Goal: Information Seeking & Learning: Find specific fact

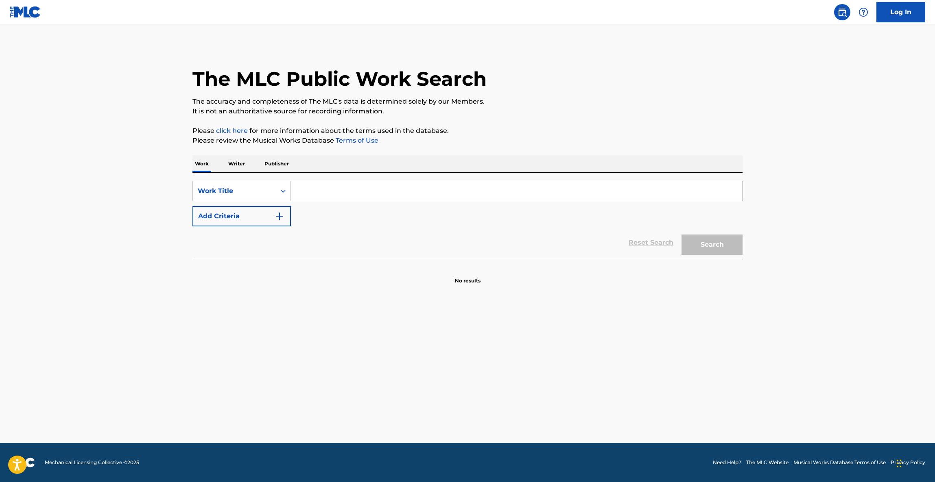
click at [329, 190] on input "Search Form" at bounding box center [516, 191] width 451 height 20
paste input "Fallen Angel"
type input "Fallen Angel"
click at [265, 207] on button "Add Criteria" at bounding box center [241, 216] width 98 height 20
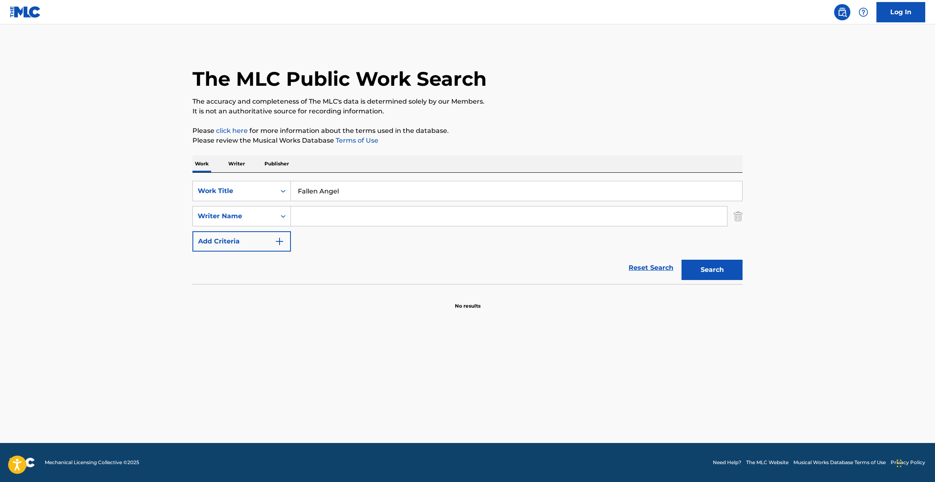
click at [331, 220] on input "Search Form" at bounding box center [509, 217] width 436 height 20
paste input "Cleminson"
type input "Cleminson"
click at [724, 270] on button "Search" at bounding box center [711, 270] width 61 height 20
click at [656, 85] on div "The MLC Public Work Search" at bounding box center [467, 74] width 550 height 59
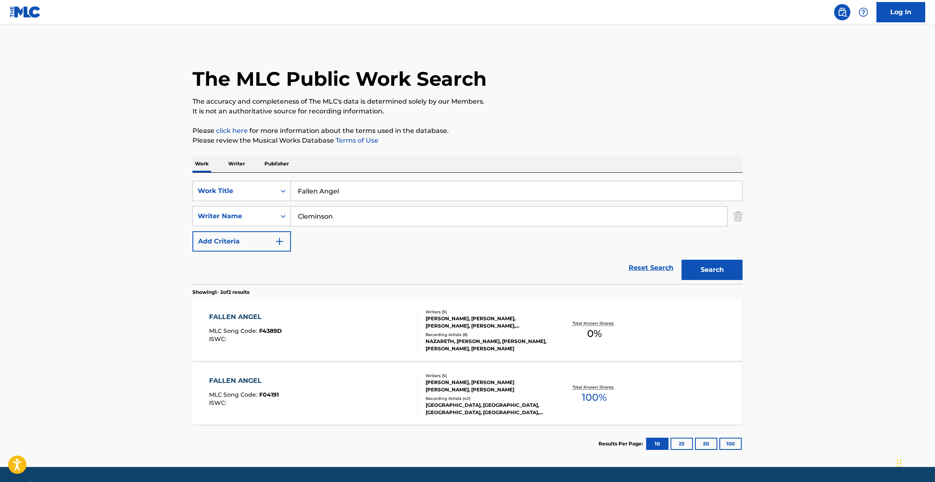
click at [241, 382] on div "FALLEN ANGEL" at bounding box center [244, 381] width 70 height 10
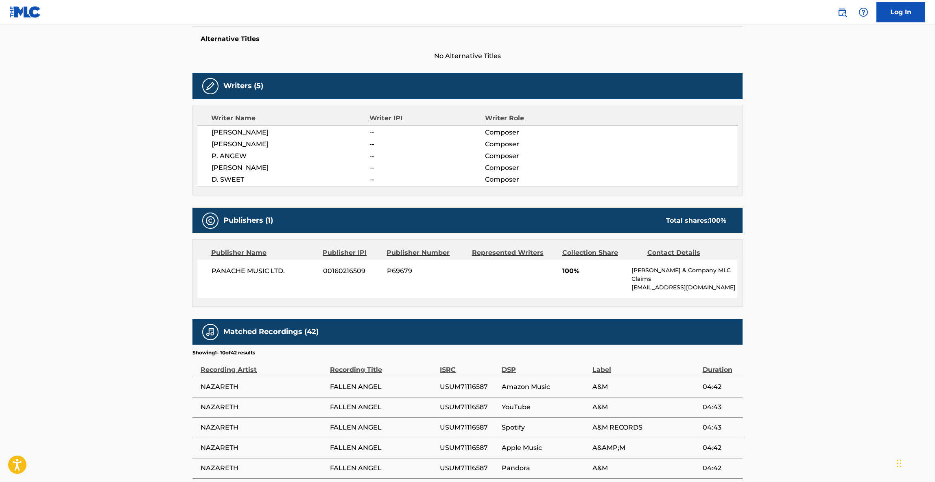
scroll to position [384, 0]
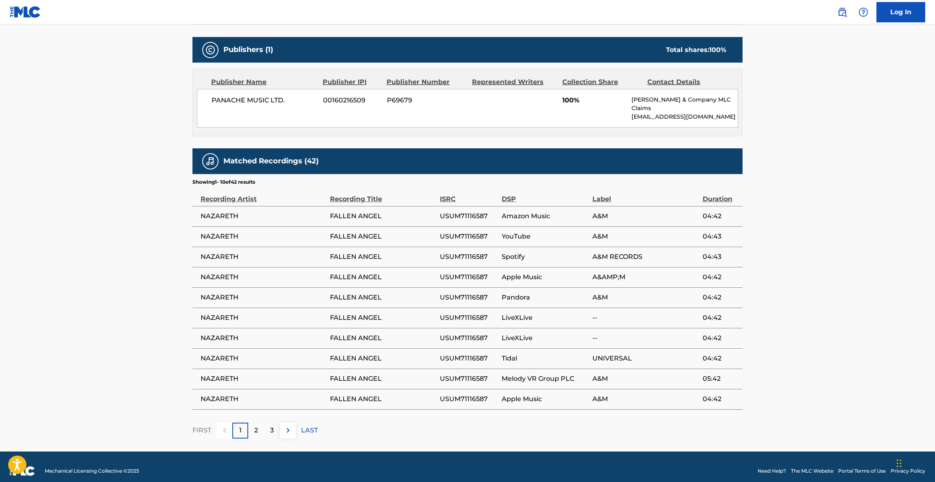
click at [479, 293] on span "USUM71116587" at bounding box center [469, 298] width 58 height 10
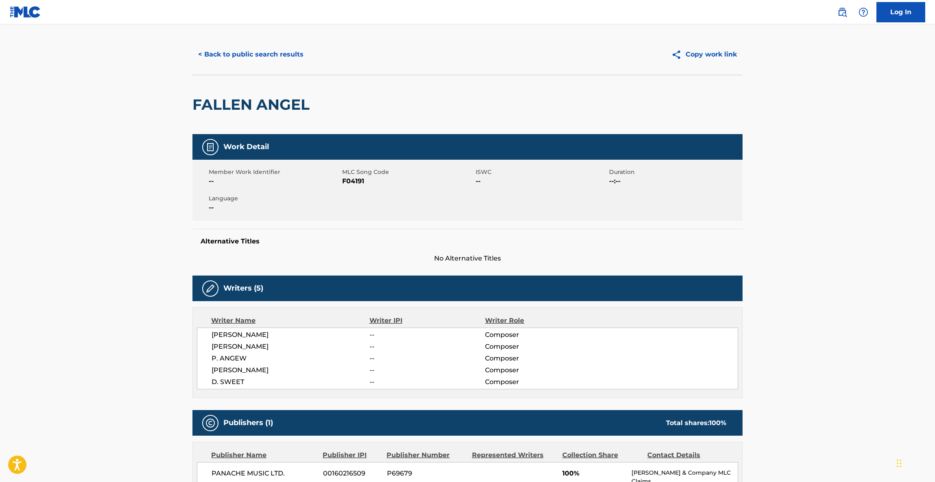
scroll to position [0, 0]
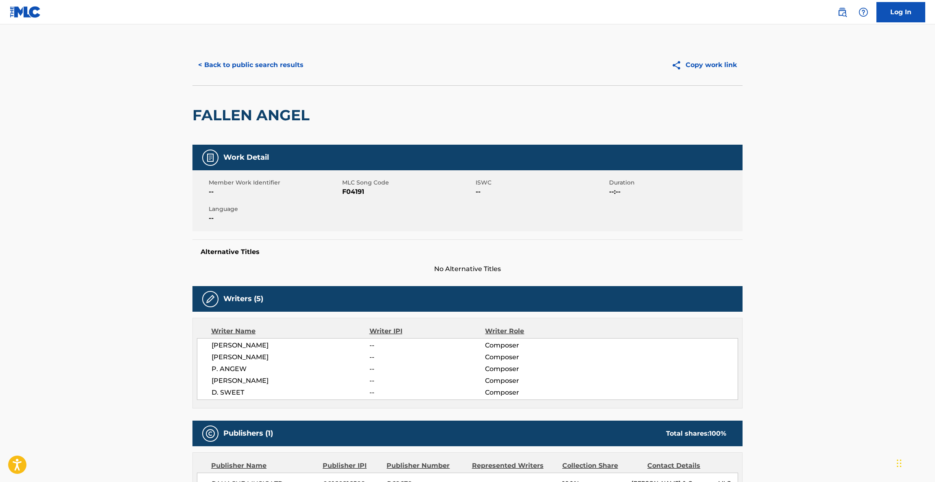
click at [281, 58] on button "< Back to public search results" at bounding box center [250, 65] width 117 height 20
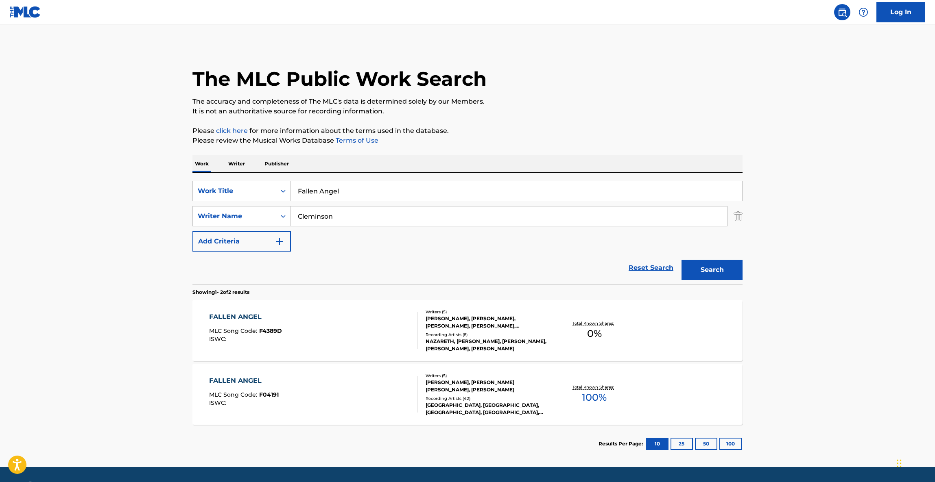
drag, startPoint x: 351, startPoint y: 194, endPoint x: 294, endPoint y: 190, distance: 57.5
click at [279, 187] on div "SearchWithCriteria3eb50675-e0d3-4ce8-99e7-75578f6ef69f Work Title Fallen Angel" at bounding box center [467, 191] width 550 height 20
paste input "Show Down At The Border"
click at [394, 216] on div "show down at the border" at bounding box center [516, 209] width 450 height 15
type input "show down at the border"
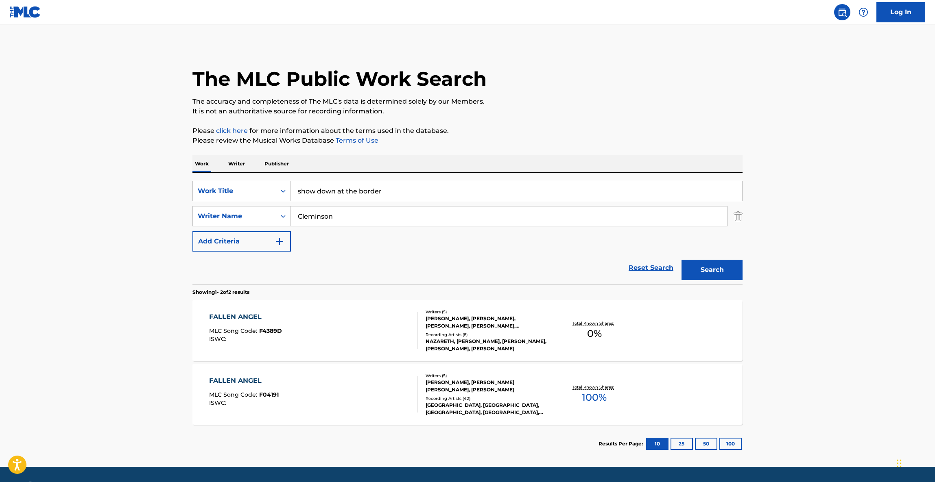
drag, startPoint x: 394, startPoint y: 218, endPoint x: 299, endPoint y: 211, distance: 95.4
click at [299, 211] on input "Cleminson" at bounding box center [509, 217] width 436 height 20
click at [717, 272] on button "Search" at bounding box center [711, 270] width 61 height 20
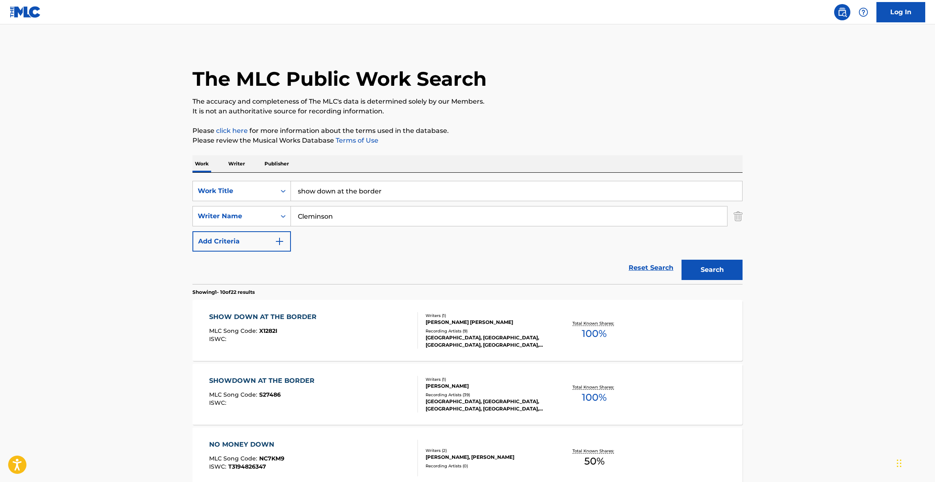
click at [264, 312] on div "SHOW DOWN AT THE BORDER" at bounding box center [264, 317] width 111 height 10
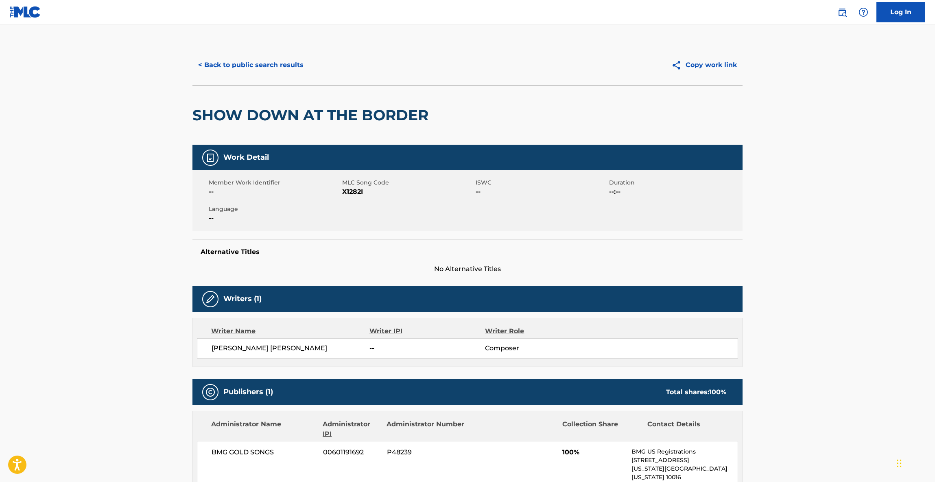
click at [274, 61] on button "< Back to public search results" at bounding box center [250, 65] width 117 height 20
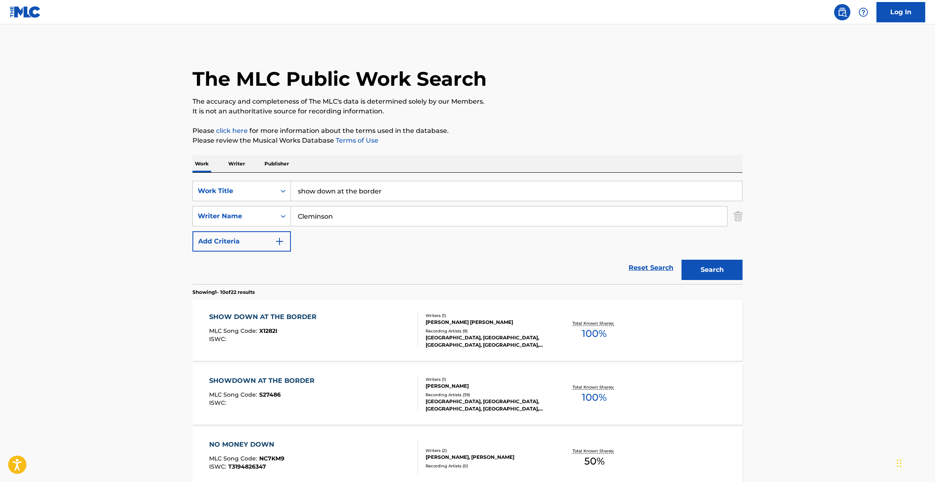
drag, startPoint x: 409, startPoint y: 194, endPoint x: 230, endPoint y: 167, distance: 180.9
paste input "Not [DATE]"
type input "Not [DATE]"
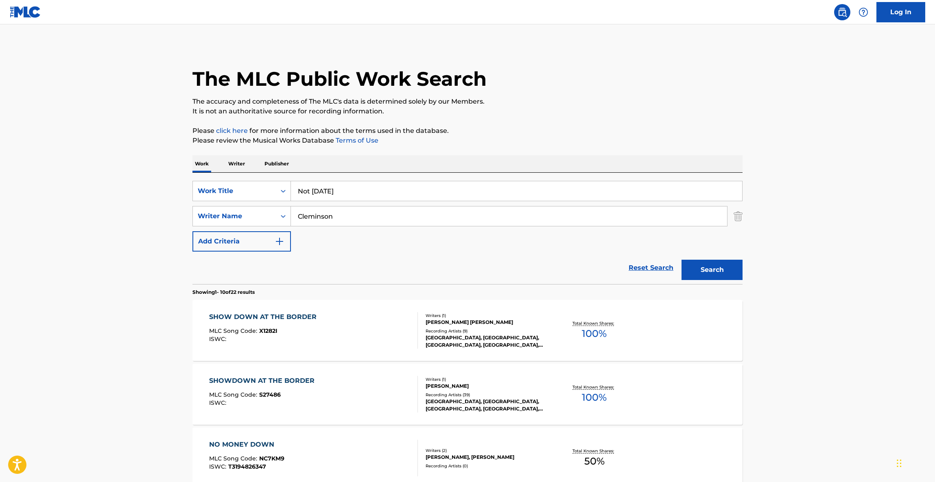
drag, startPoint x: 328, startPoint y: 217, endPoint x: 231, endPoint y: 201, distance: 98.0
click at [231, 201] on div "SearchWithCriteria3eb50675-e0d3-4ce8-99e7-75578f6ef69f Work Title Not [DATE] Se…" at bounding box center [467, 216] width 550 height 71
paste input "[PERSON_NAME]"
type input "[PERSON_NAME]"
click at [736, 272] on button "Search" at bounding box center [711, 270] width 61 height 20
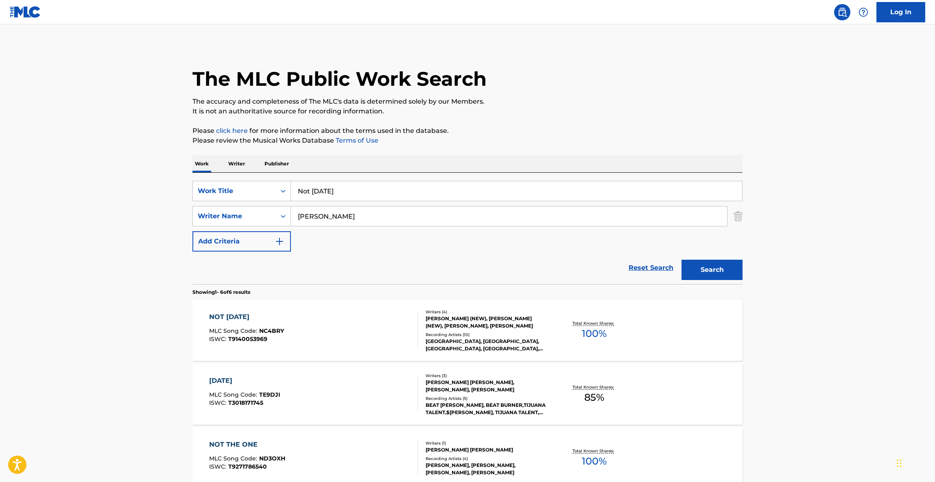
click at [236, 316] on div "NOT [DATE]" at bounding box center [246, 317] width 75 height 10
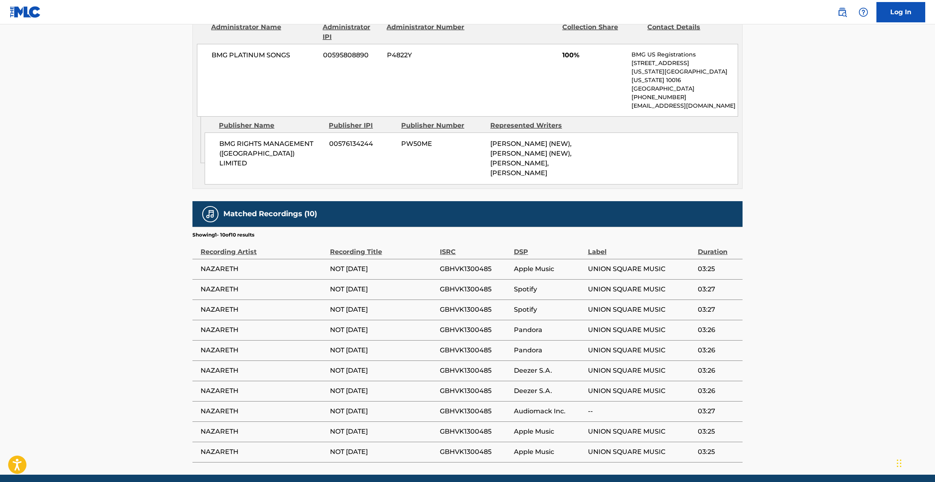
scroll to position [366, 0]
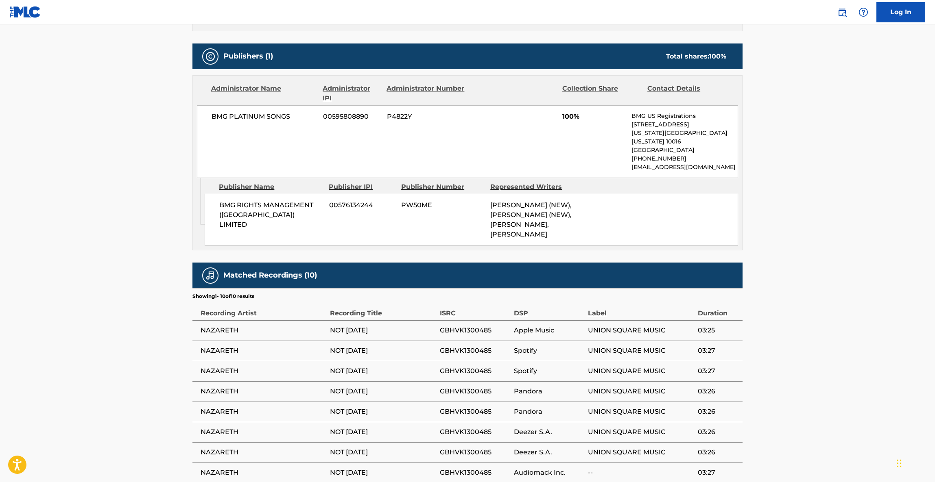
click at [591, 235] on div "BMG RIGHTS MANAGEMENT (UK) LIMITED 00576134244 PW50ME [PERSON_NAME] (NEW), [PER…" at bounding box center [471, 220] width 533 height 52
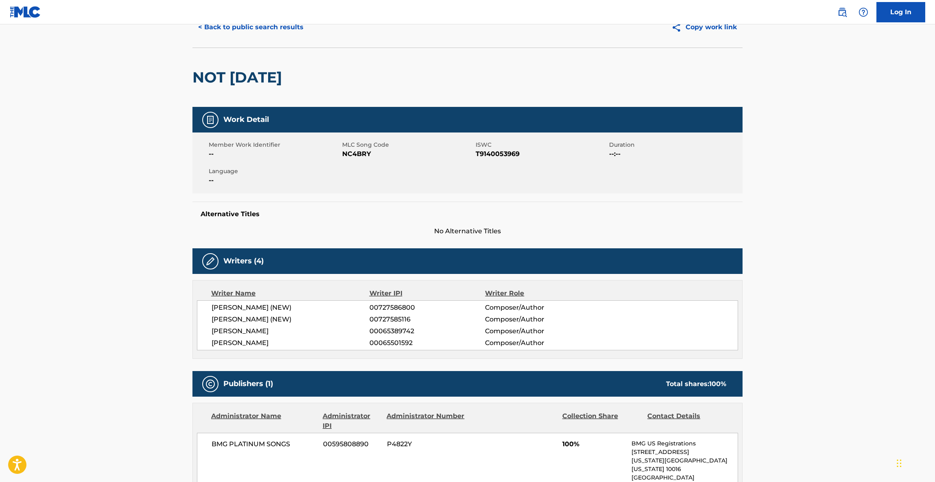
scroll to position [0, 0]
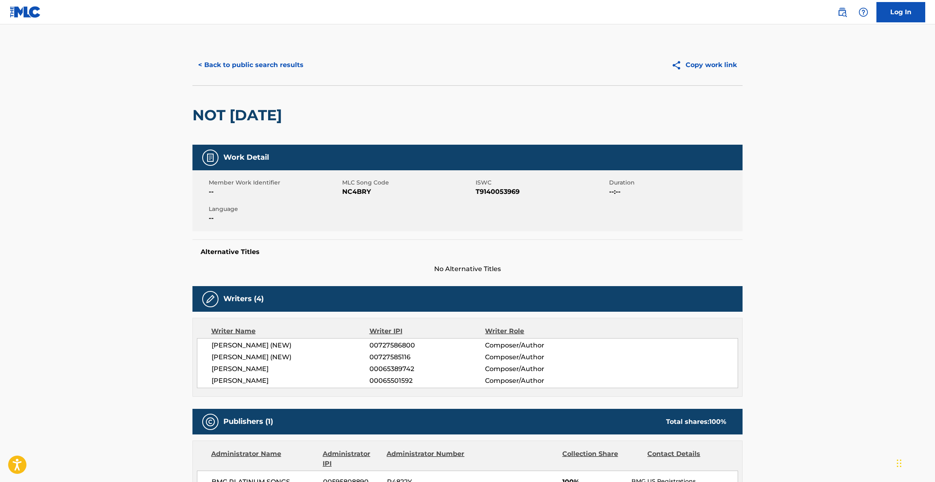
click at [270, 66] on button "< Back to public search results" at bounding box center [250, 65] width 117 height 20
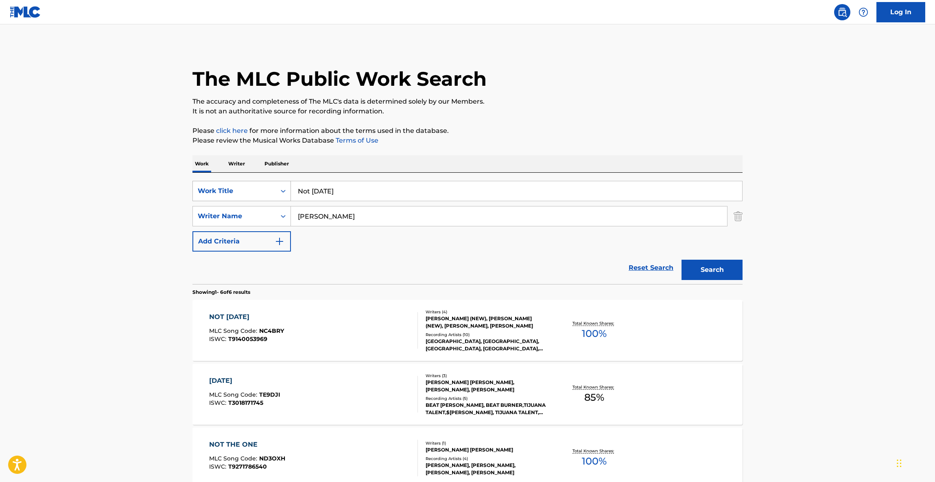
drag, startPoint x: 358, startPoint y: 195, endPoint x: 257, endPoint y: 183, distance: 102.0
click at [257, 183] on div "SearchWithCriteria3eb50675-e0d3-4ce8-99e7-75578f6ef69f Work Title Not [DATE]" at bounding box center [467, 191] width 550 height 20
paste input "PLEASE DON'T JUDAS ME"
click at [391, 216] on div "please don't judas me" at bounding box center [516, 209] width 450 height 15
type input "please don't judas me"
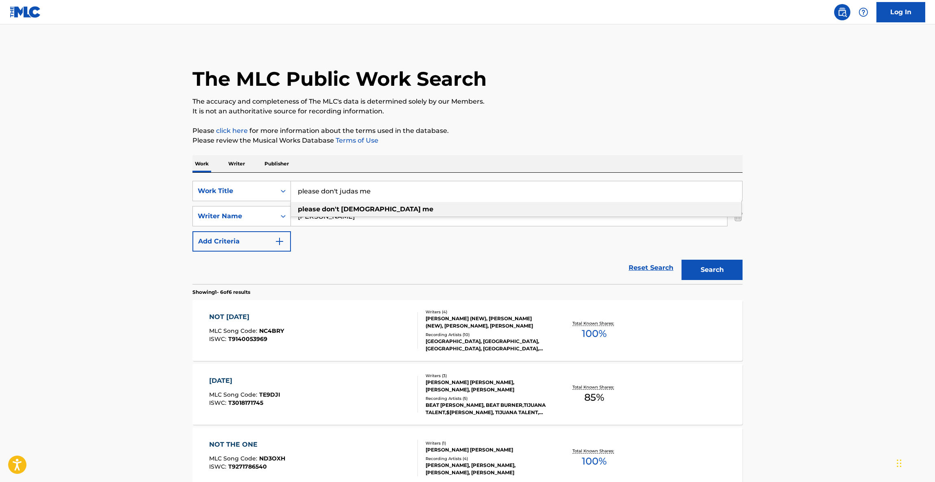
click at [191, 198] on div "The MLC Public Work Search The accuracy and completeness of The MLC's data is d…" at bounding box center [467, 382] width 569 height 674
click at [718, 266] on button "Search" at bounding box center [711, 270] width 61 height 20
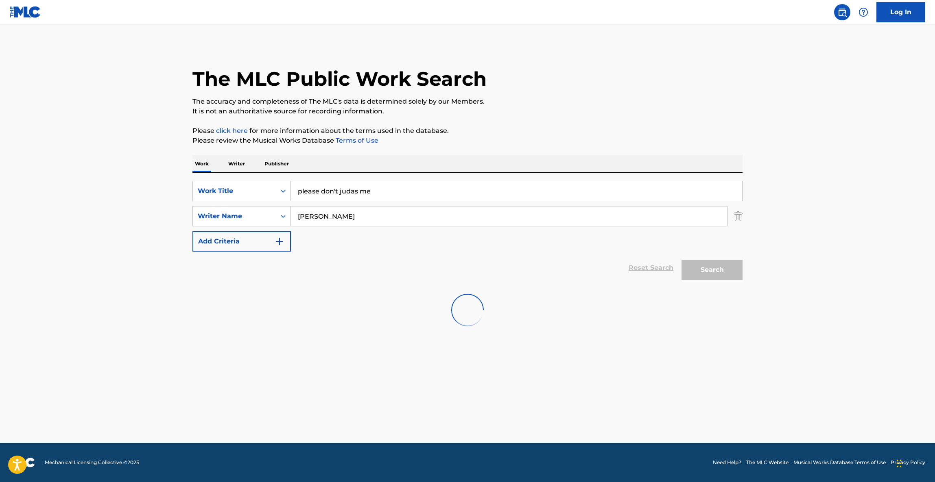
click at [633, 155] on div "The MLC Public Work Search The accuracy and completeness of The MLC's data is d…" at bounding box center [467, 191] width 569 height 292
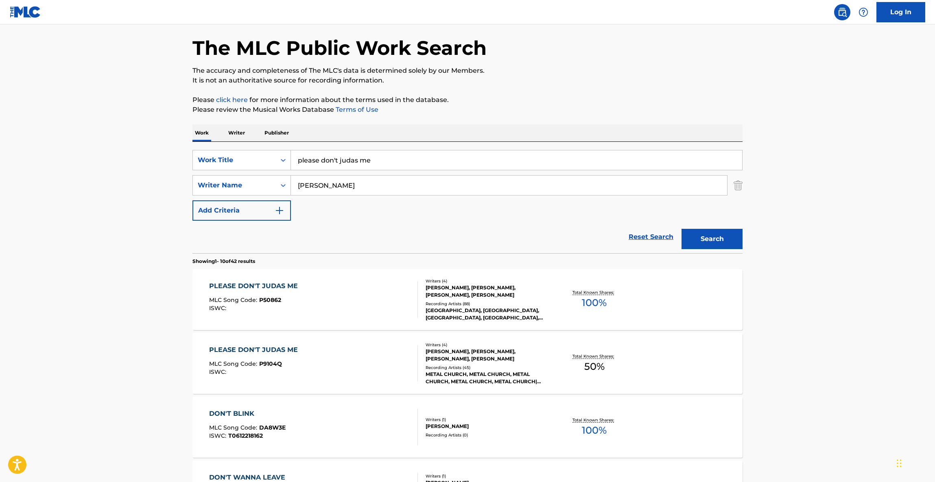
scroll to position [61, 0]
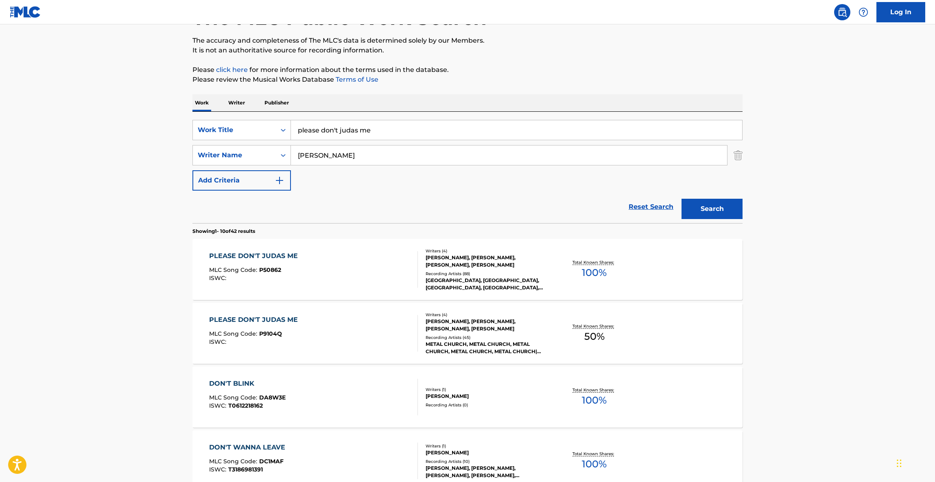
click at [260, 258] on div "PLEASE DON'T JUDAS ME" at bounding box center [255, 256] width 93 height 10
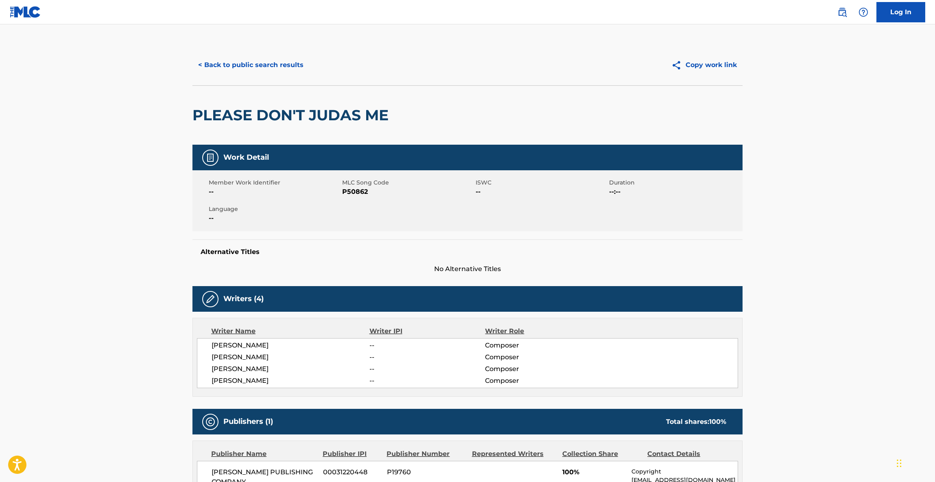
click at [270, 65] on button "< Back to public search results" at bounding box center [250, 65] width 117 height 20
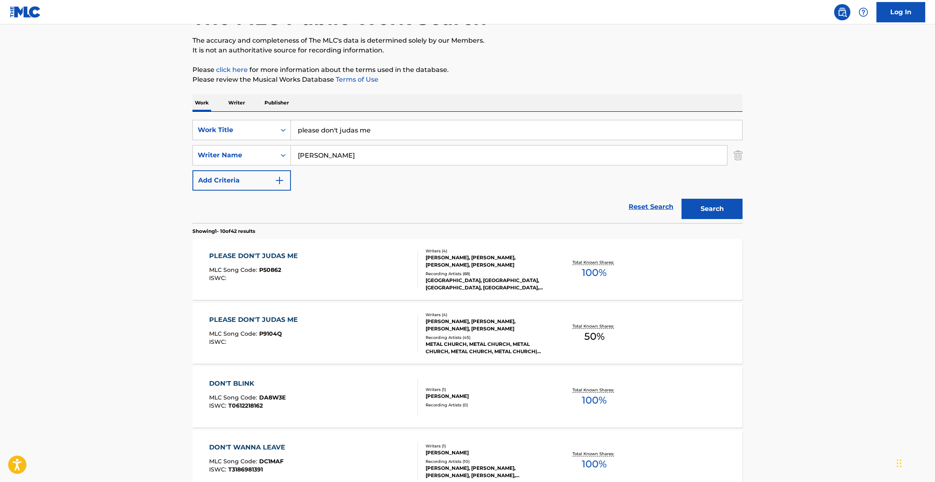
drag, startPoint x: 326, startPoint y: 129, endPoint x: 297, endPoint y: 129, distance: 28.9
click at [131, 97] on main "The MLC Public Work Search The accuracy and completeness of The MLC's data is d…" at bounding box center [467, 441] width 935 height 957
paste input "When The Lights Come Down"
type input "When The Lights Come Down"
drag, startPoint x: 716, startPoint y: 203, endPoint x: 712, endPoint y: 207, distance: 5.5
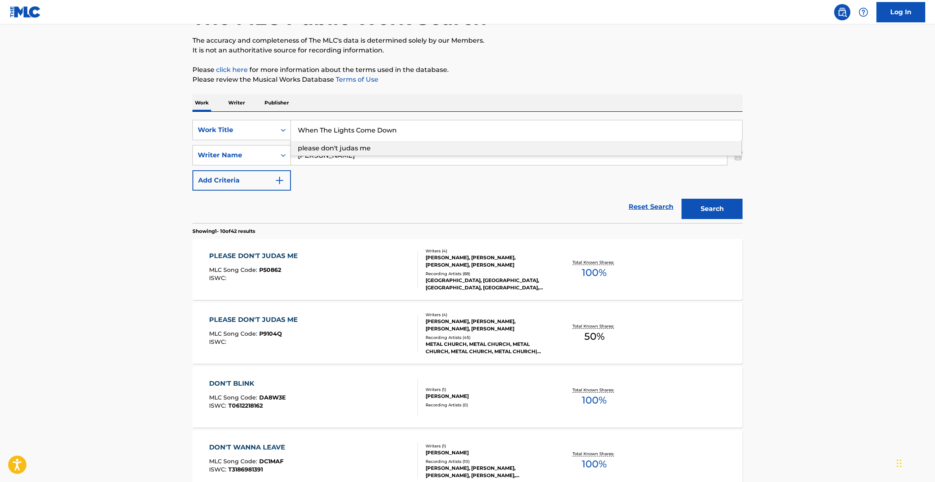
click at [715, 203] on button "Search" at bounding box center [711, 209] width 61 height 20
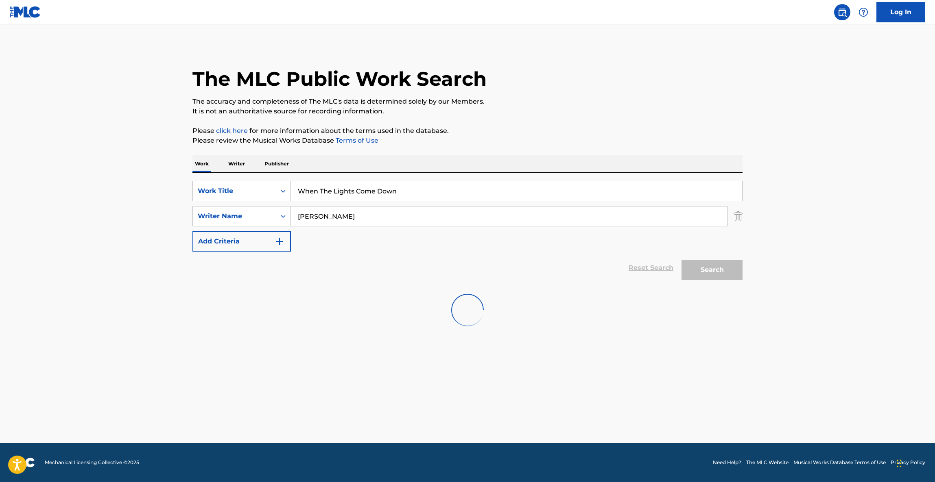
scroll to position [0, 0]
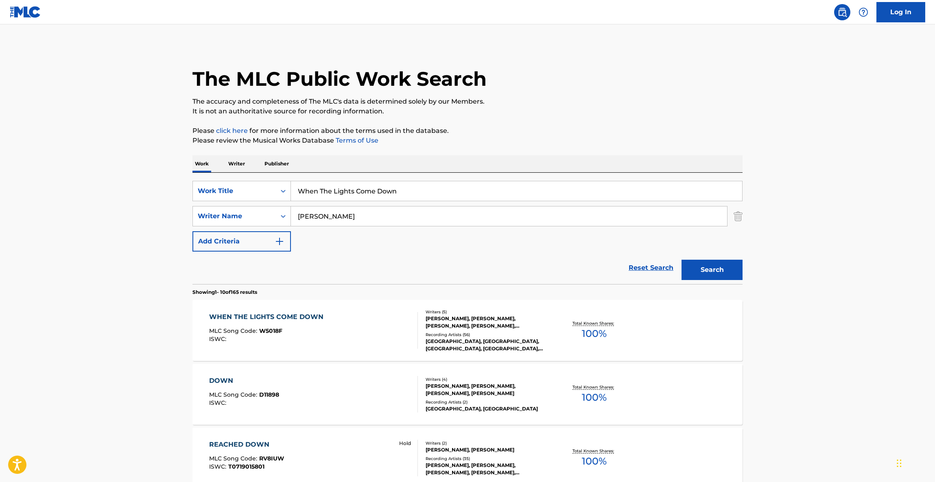
click at [285, 316] on div "WHEN THE LIGHTS COME DOWN" at bounding box center [268, 317] width 118 height 10
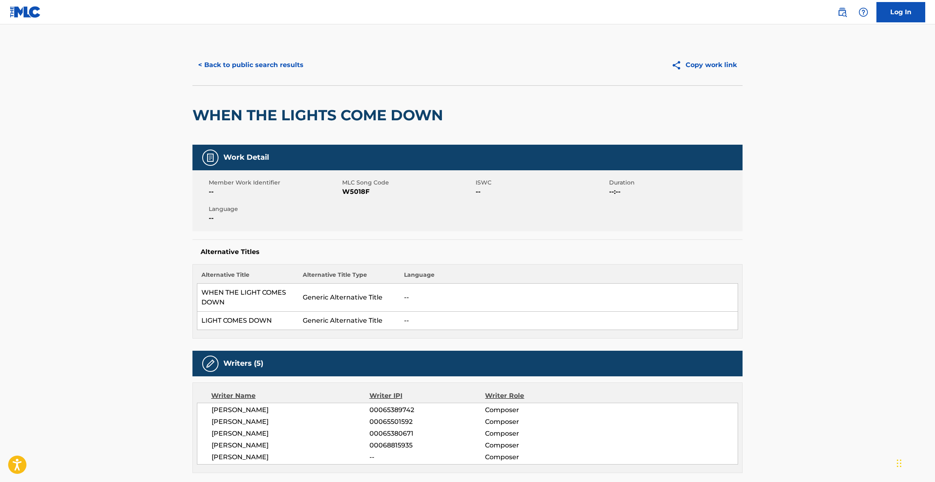
scroll to position [282, 0]
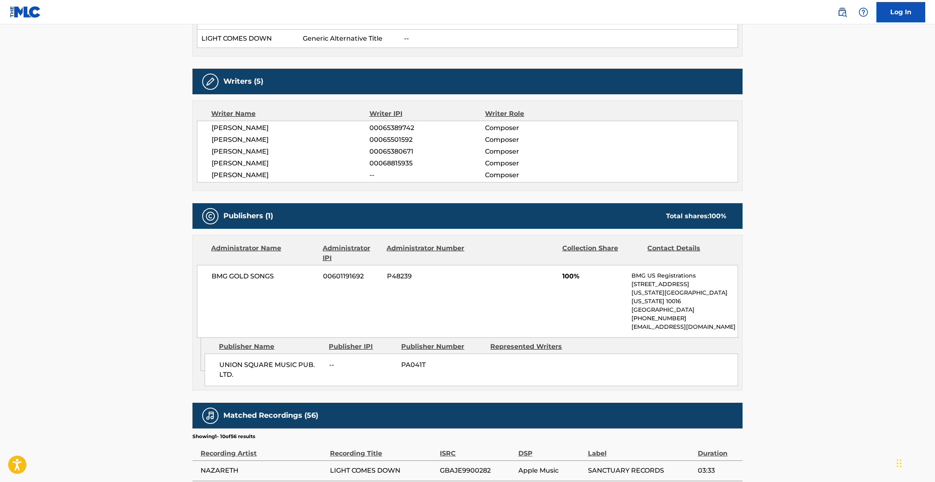
click at [137, 314] on main "< Back to public search results Copy work link WHEN THE LIGHTS COME DOWN Work D…" at bounding box center [467, 224] width 935 height 964
